Goal: Information Seeking & Learning: Learn about a topic

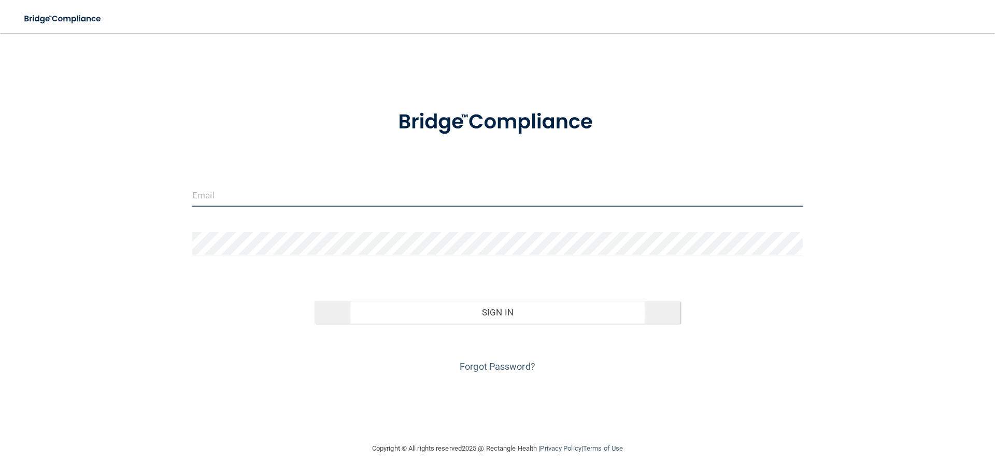
type input "[PERSON_NAME][EMAIL_ADDRESS][DOMAIN_NAME]"
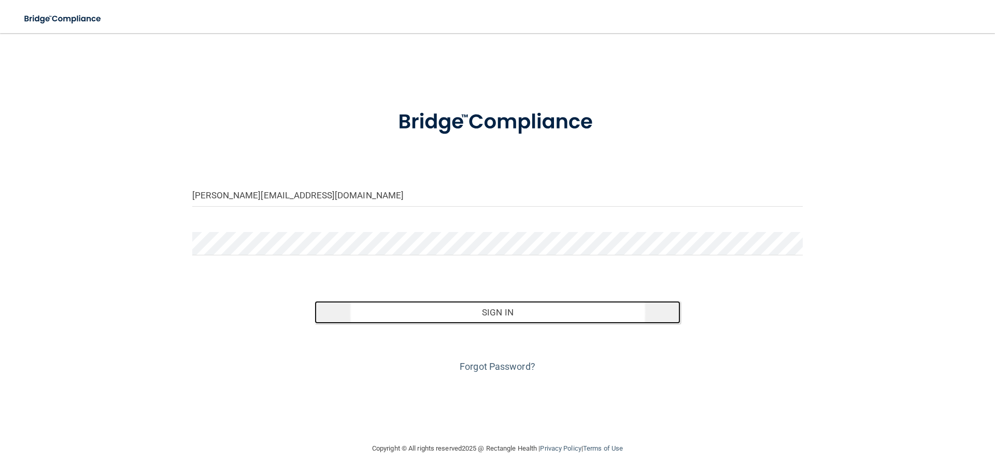
click at [501, 318] on button "Sign In" at bounding box center [498, 312] width 366 height 23
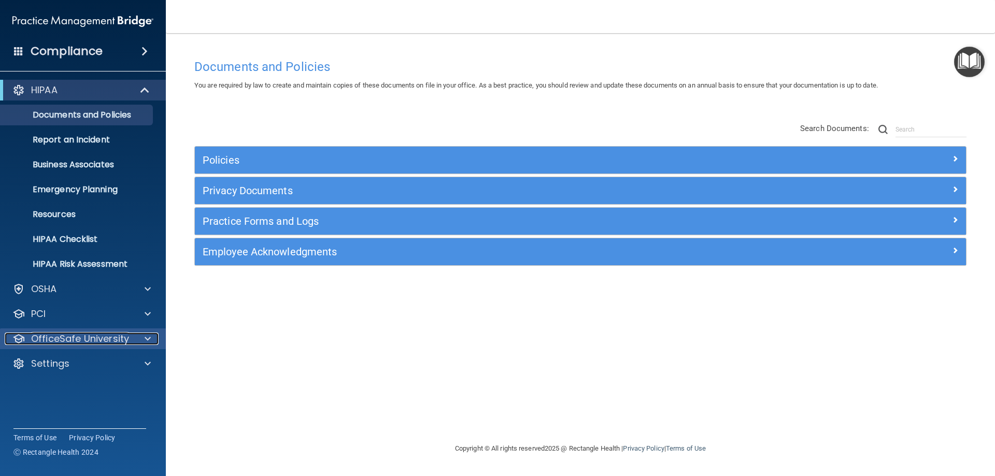
click at [150, 343] on span at bounding box center [148, 339] width 6 height 12
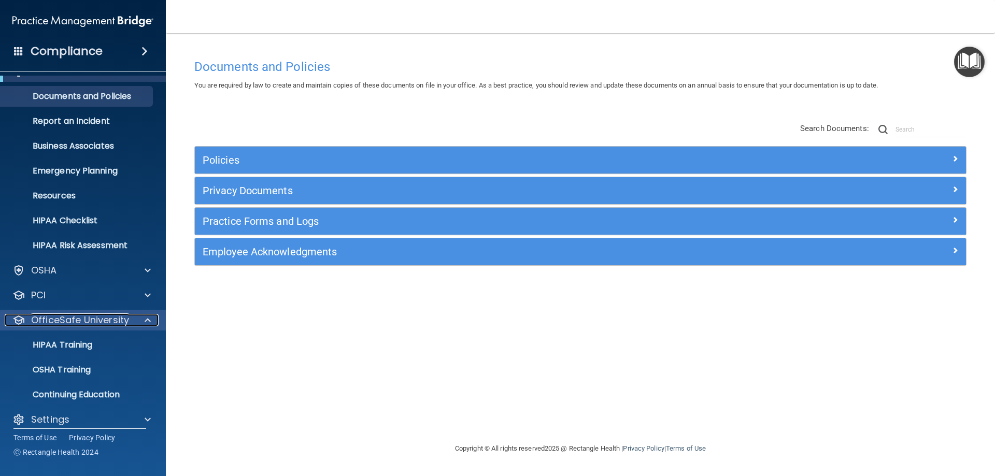
scroll to position [28, 0]
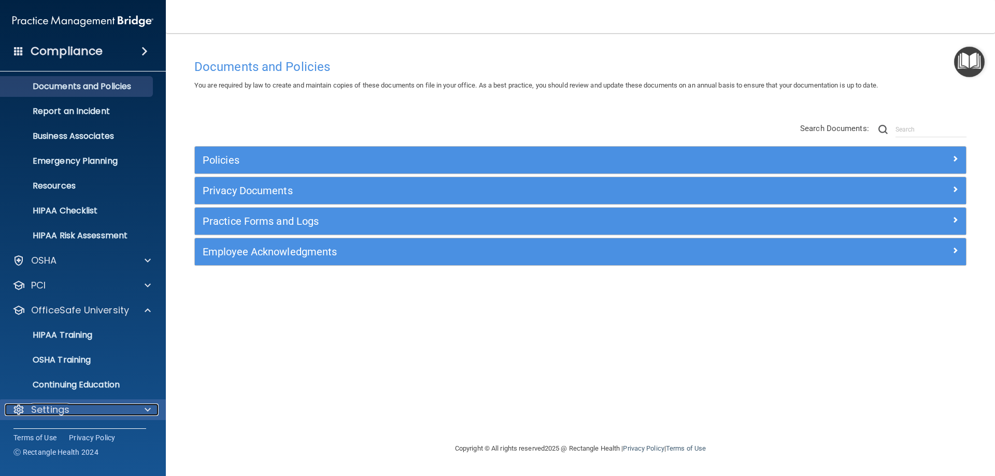
click at [147, 414] on span at bounding box center [148, 410] width 6 height 12
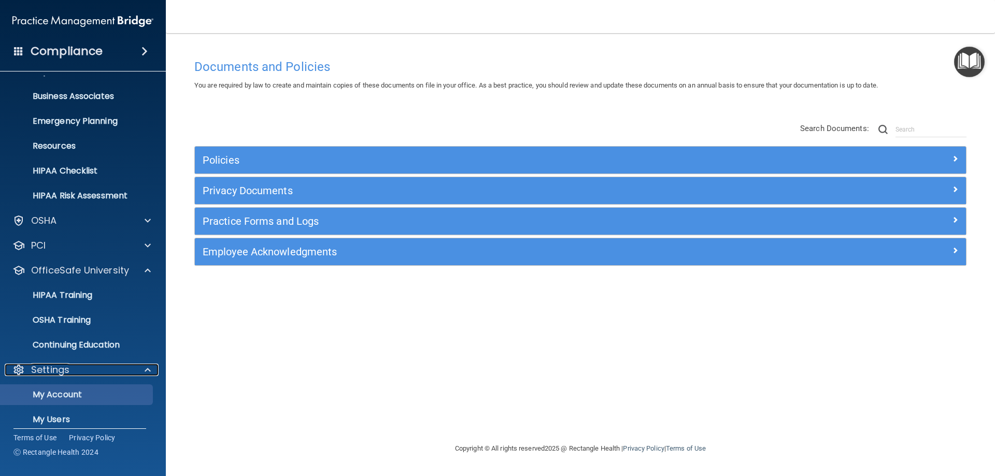
scroll to position [127, 0]
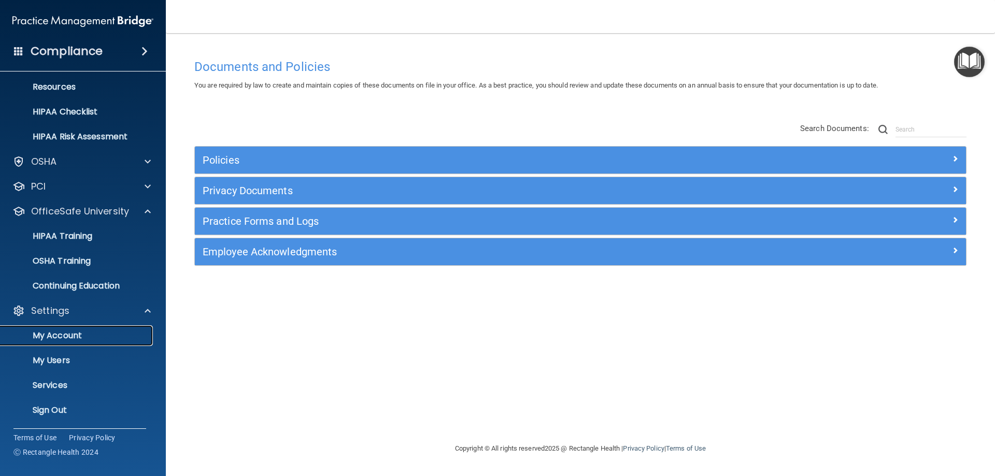
click at [84, 328] on link "My Account" at bounding box center [71, 335] width 163 height 21
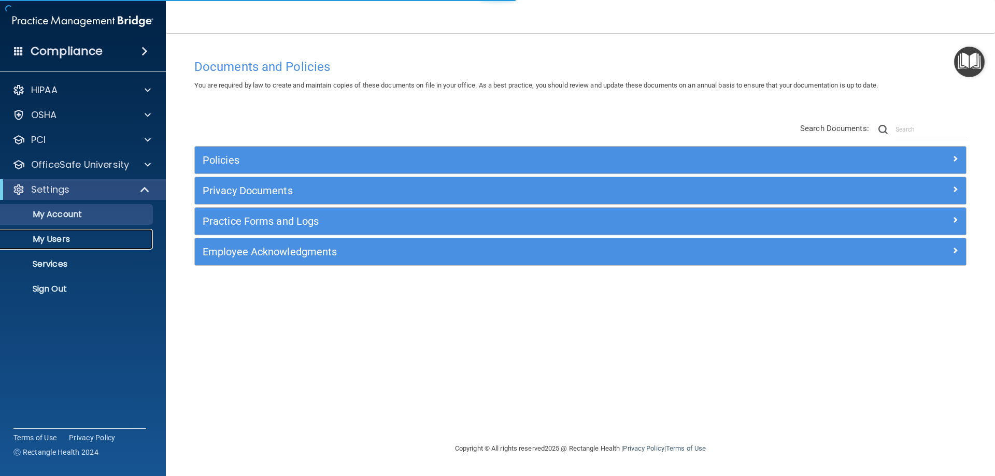
click at [48, 236] on p "My Users" at bounding box center [77, 239] width 141 height 10
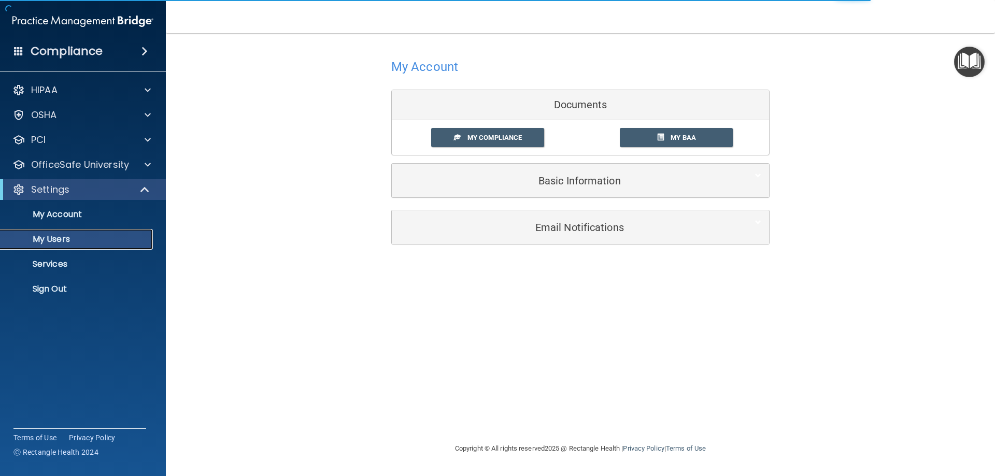
select select "20"
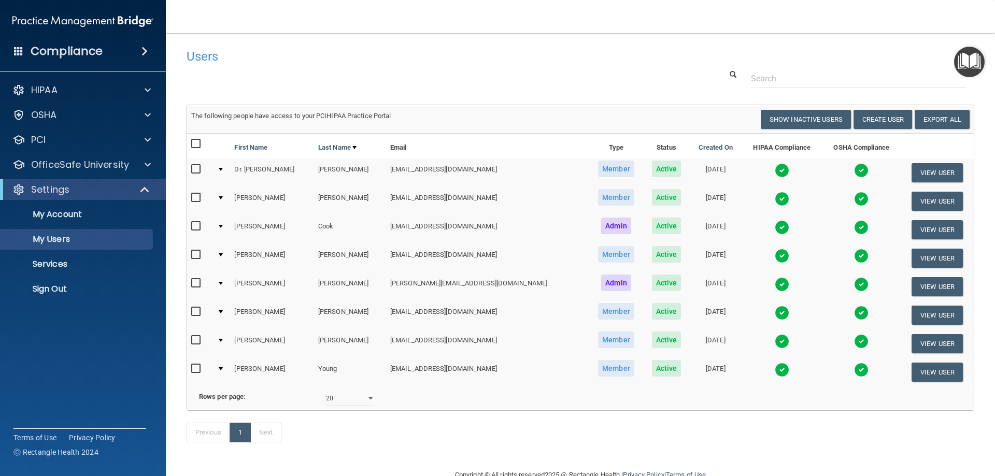
click at [225, 287] on td at bounding box center [221, 287] width 17 height 28
click at [223, 284] on div at bounding box center [221, 283] width 4 height 3
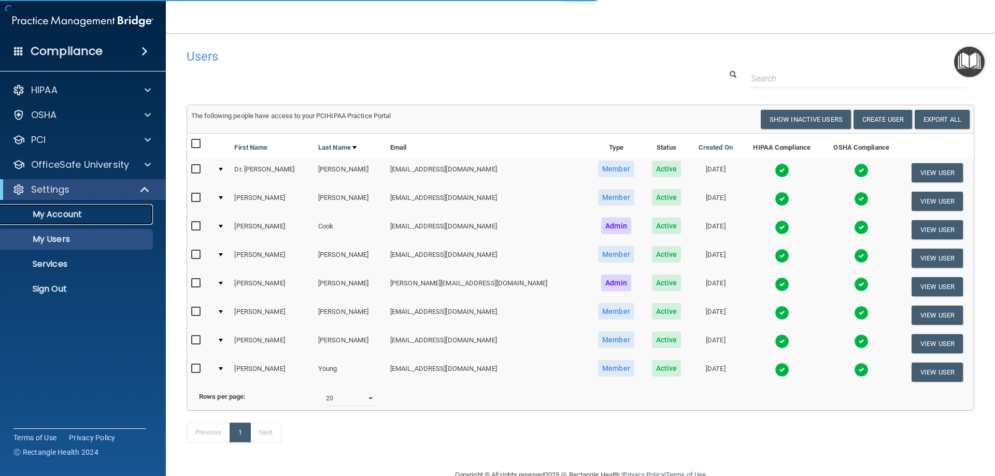
click at [93, 215] on p "My Account" at bounding box center [77, 214] width 141 height 10
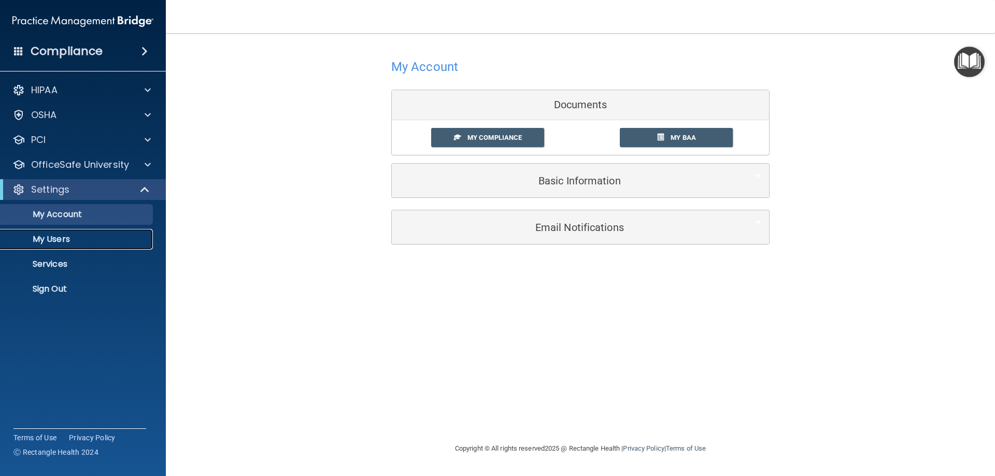
click at [52, 241] on p "My Users" at bounding box center [77, 239] width 141 height 10
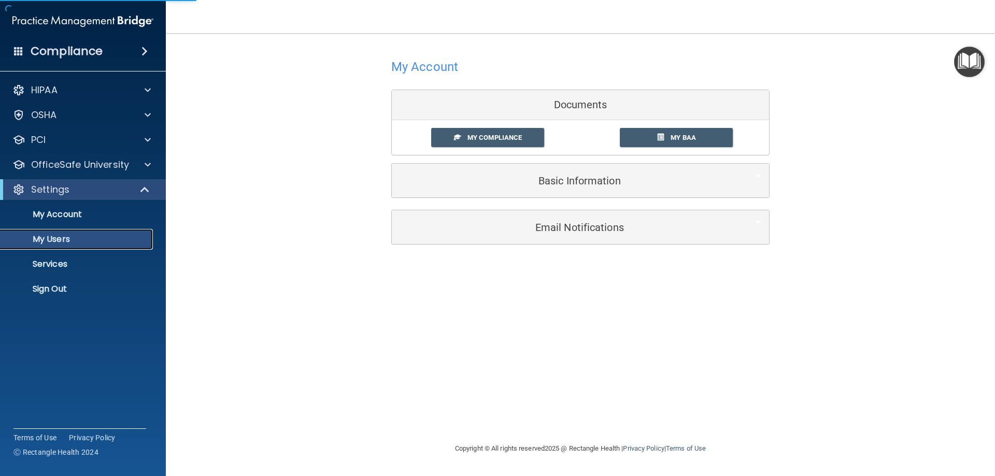
select select "20"
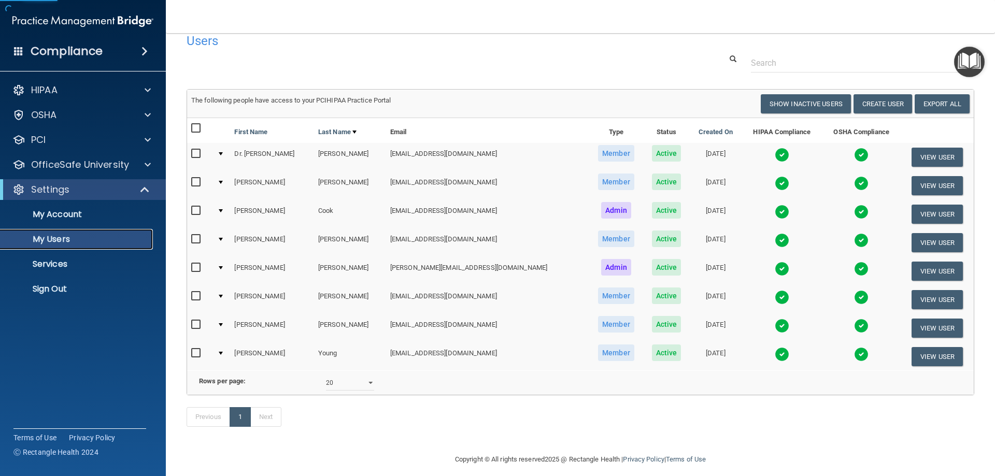
scroll to position [39, 0]
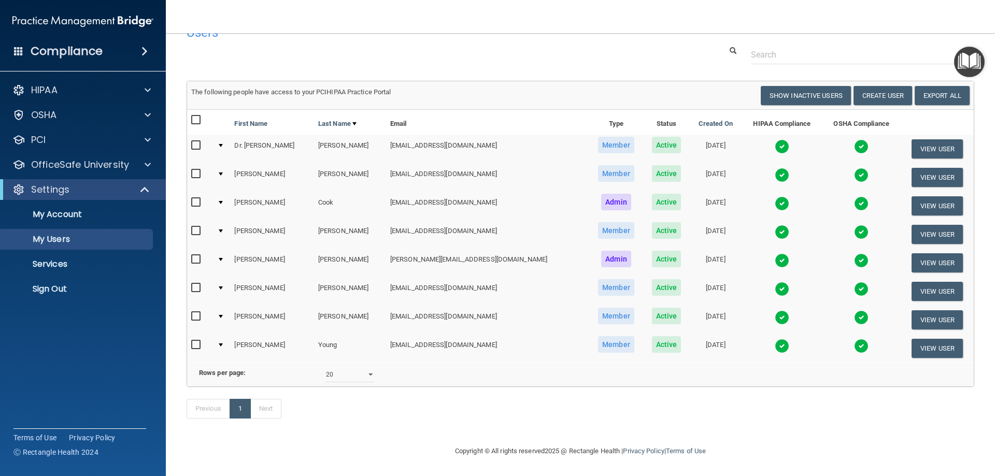
click at [227, 249] on td at bounding box center [221, 263] width 17 height 28
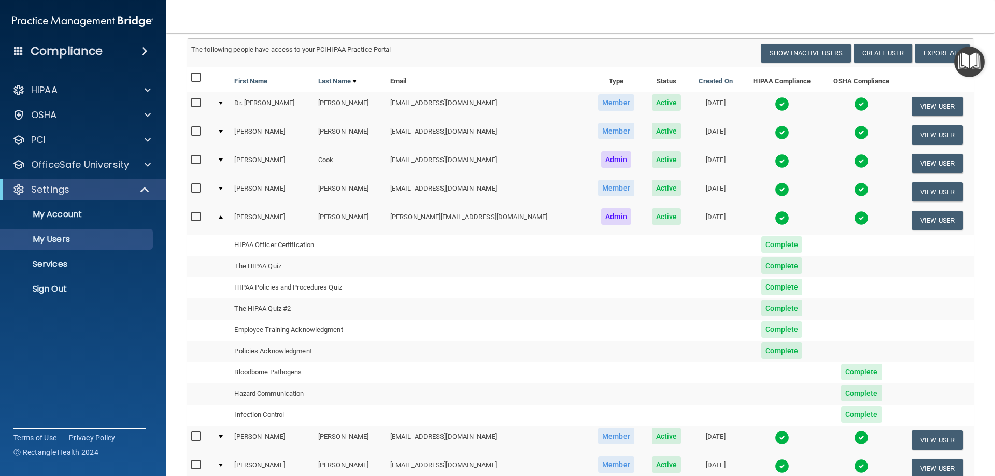
scroll to position [143, 0]
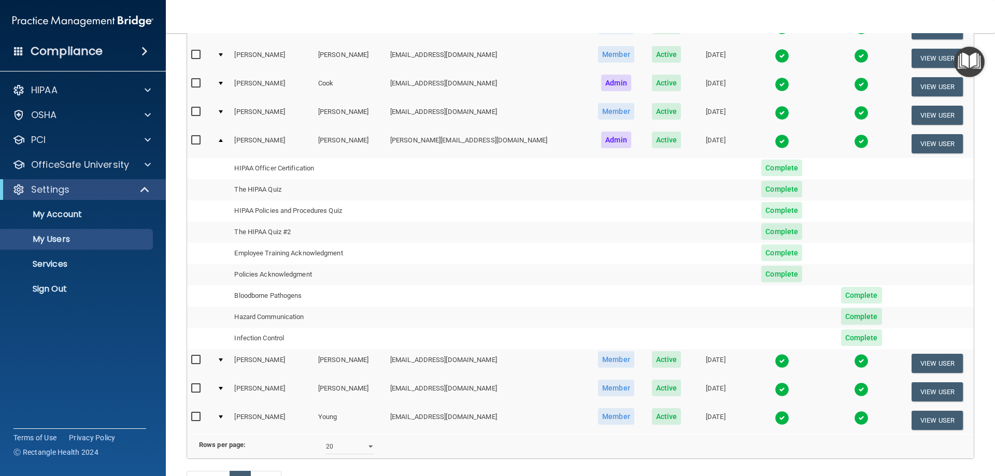
click at [221, 140] on td at bounding box center [221, 144] width 17 height 28
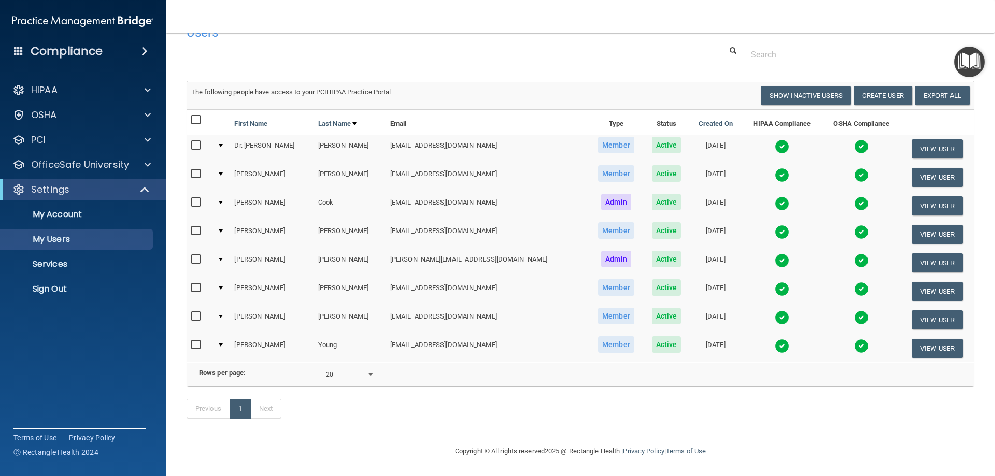
scroll to position [39, 0]
click at [64, 160] on p "OfficeSafe University" at bounding box center [80, 165] width 98 height 12
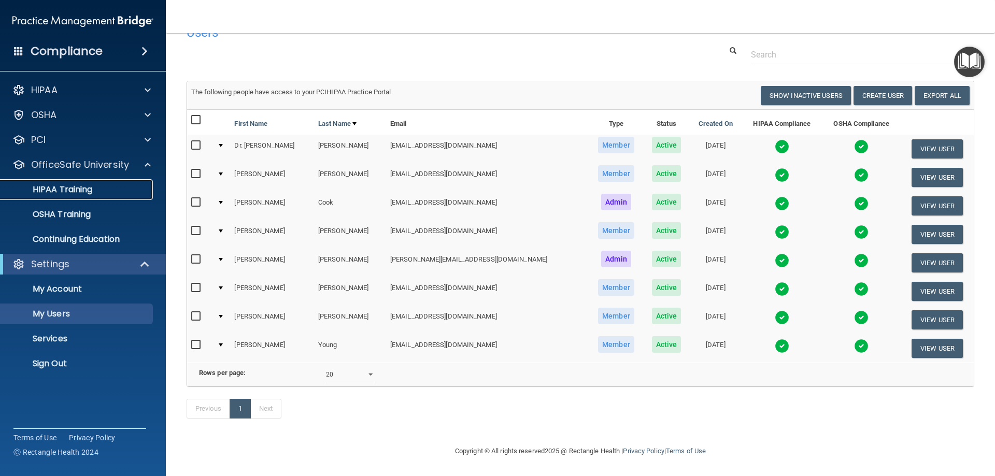
click at [71, 196] on link "HIPAA Training" at bounding box center [71, 189] width 163 height 21
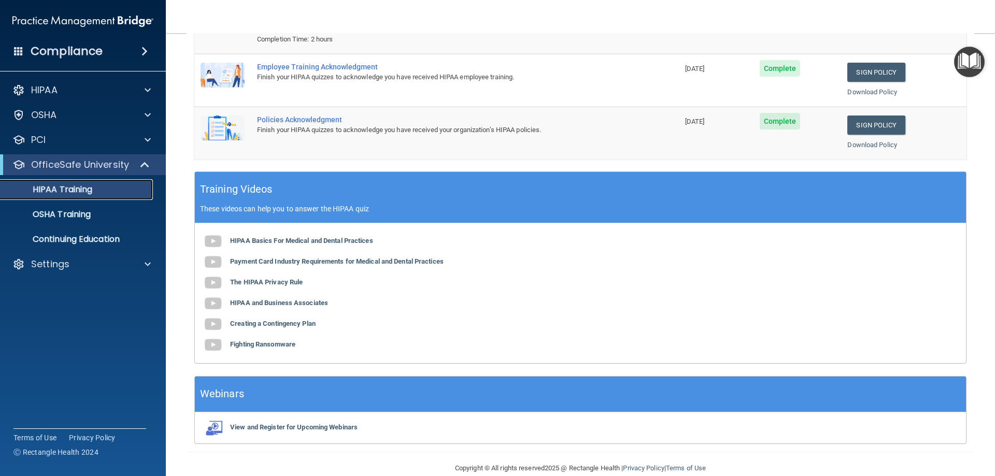
scroll to position [209, 0]
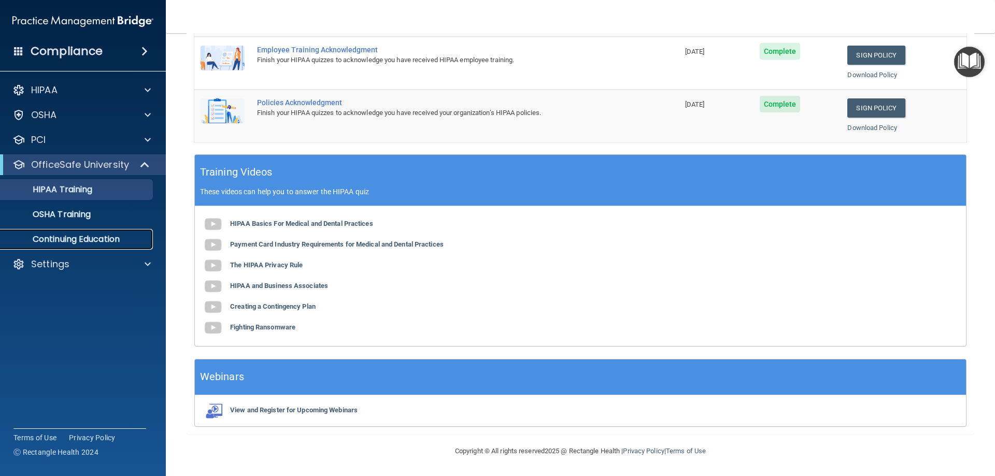
click at [70, 239] on p "Continuing Education" at bounding box center [77, 239] width 141 height 10
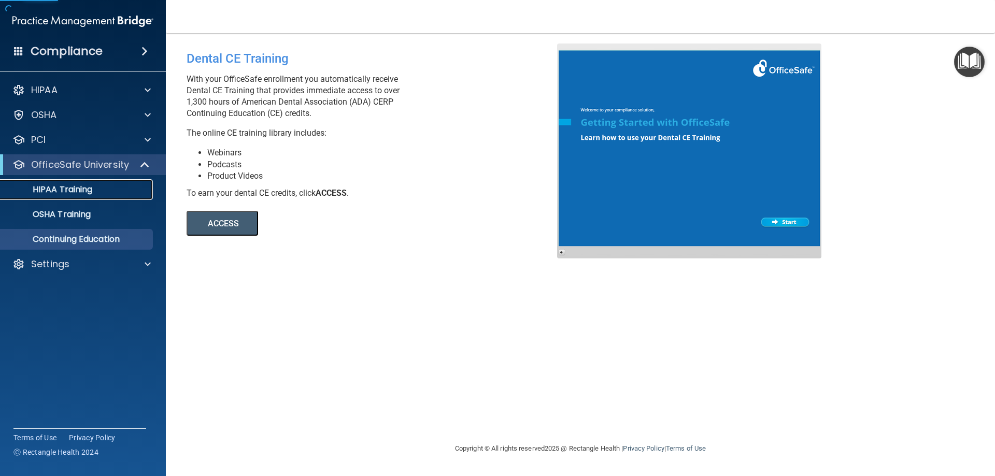
click at [79, 194] on p "HIPAA Training" at bounding box center [49, 189] width 85 height 10
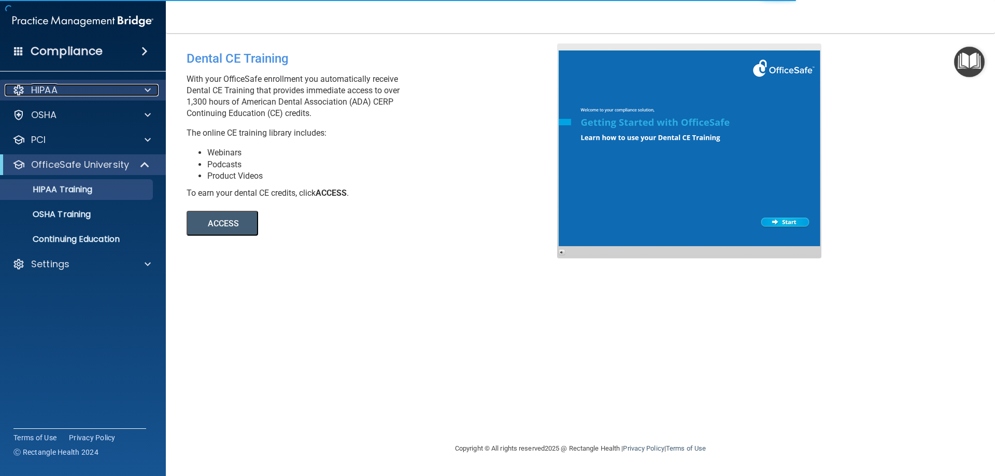
click at [146, 91] on span at bounding box center [148, 90] width 6 height 12
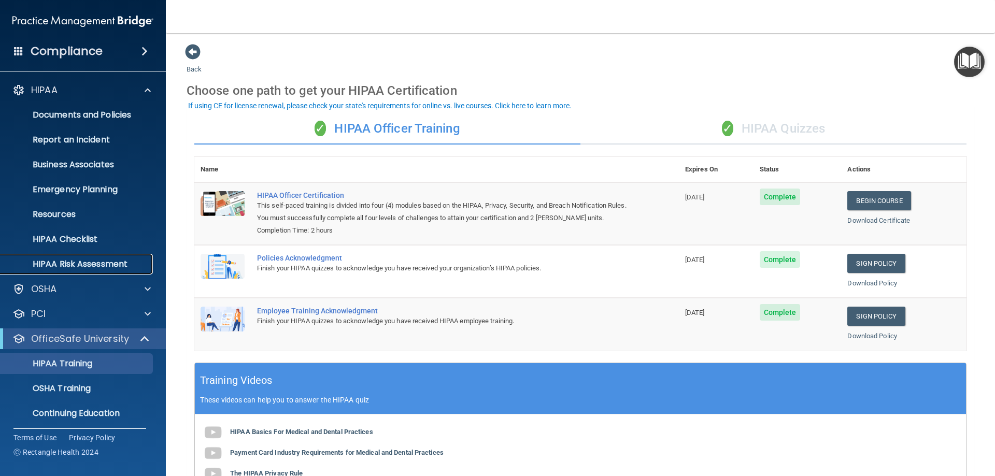
click at [72, 261] on p "HIPAA Risk Assessment" at bounding box center [77, 264] width 141 height 10
